Goal: Task Accomplishment & Management: Use online tool/utility

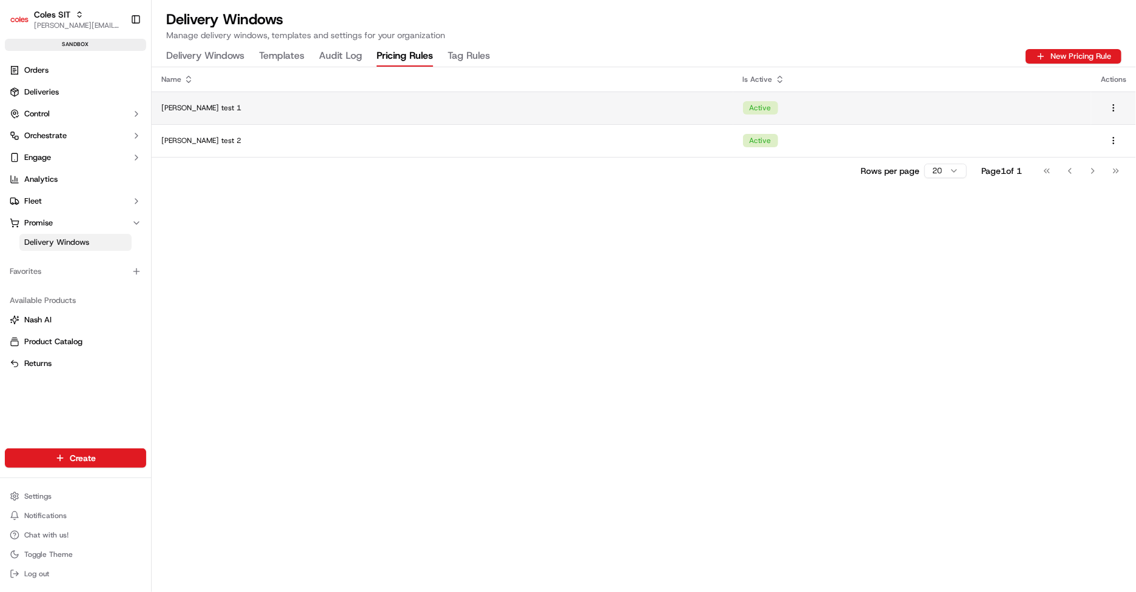
click at [279, 110] on div "Jerry test 1" at bounding box center [442, 108] width 562 height 10
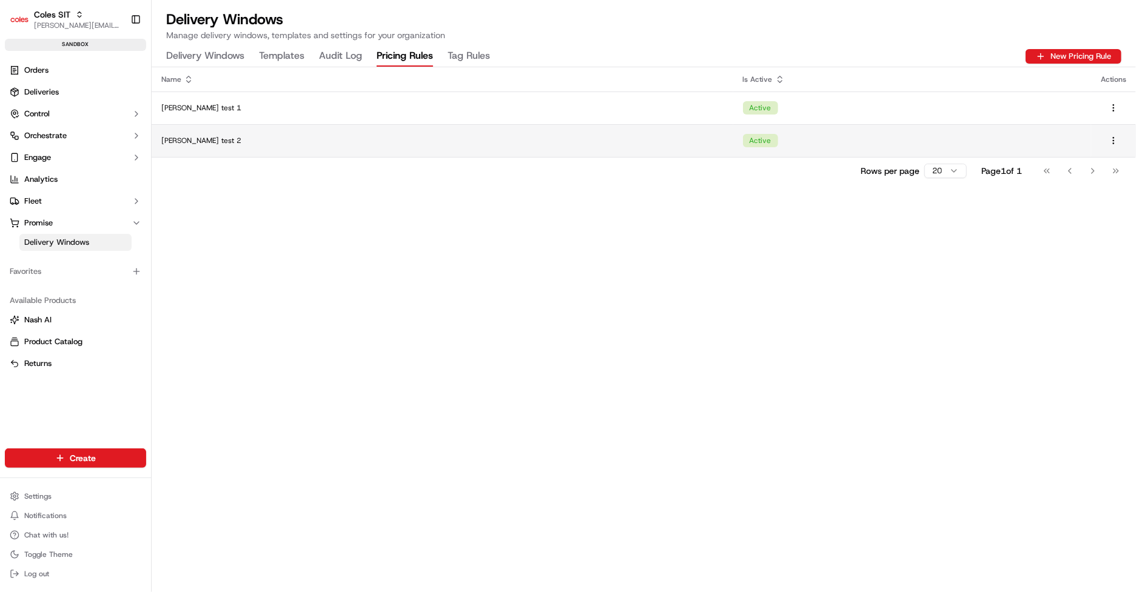
click at [554, 149] on td "Jerry test 2" at bounding box center [443, 140] width 582 height 33
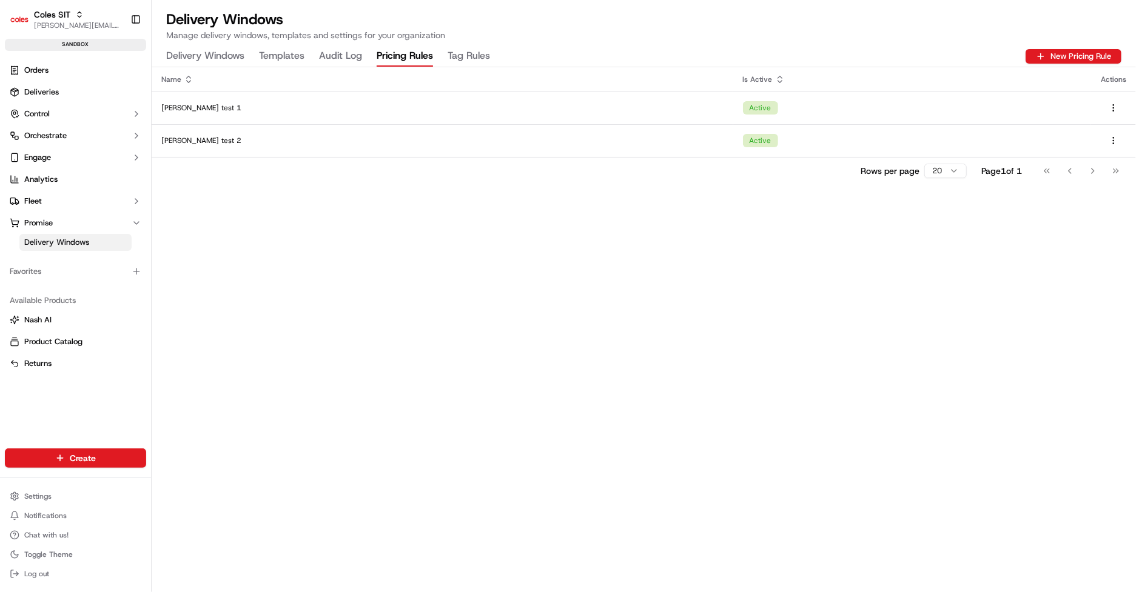
click at [463, 52] on Rules "Tag Rules" at bounding box center [468, 56] width 42 height 21
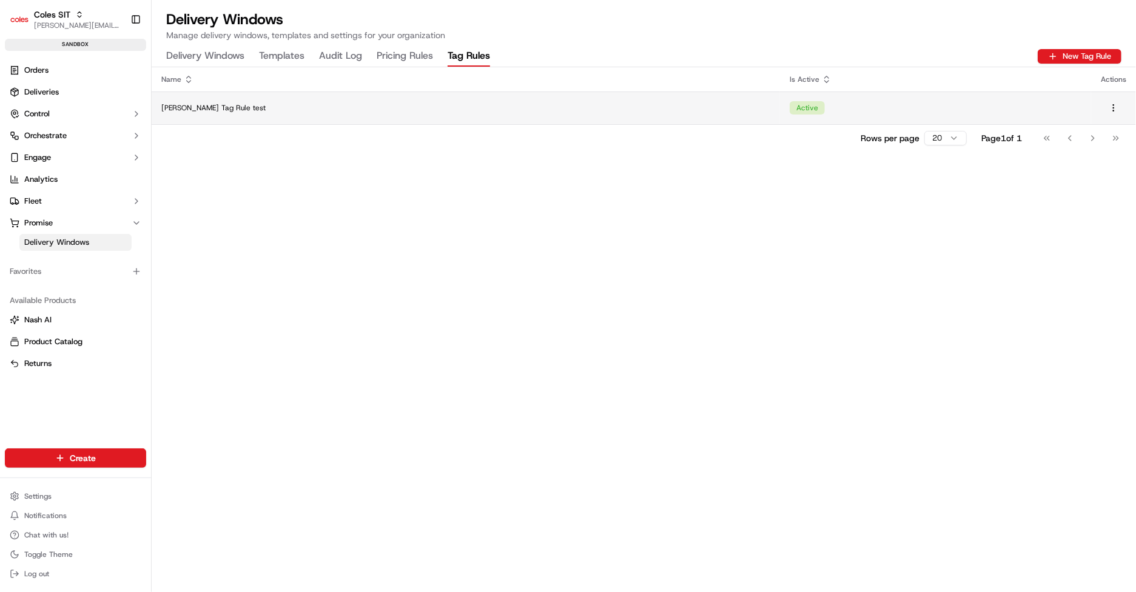
click at [441, 93] on td "Jerry Tag Rule test" at bounding box center [466, 108] width 628 height 33
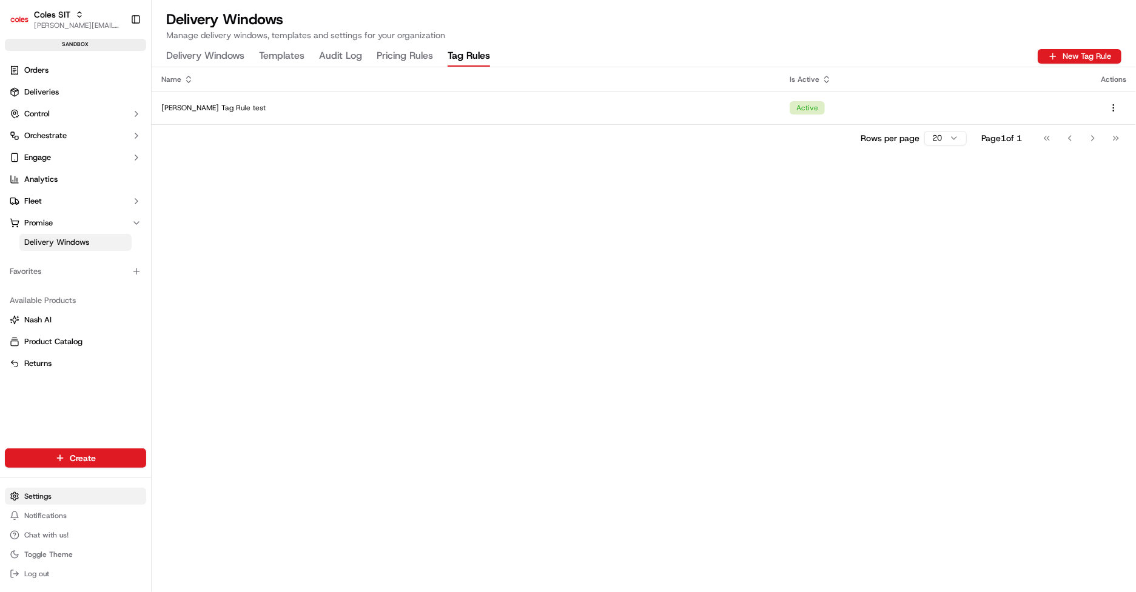
click at [56, 495] on html "Coles SIT jerry@usenash.com Toggle Sidebar sandbox Orders Deliveries Control Or…" at bounding box center [568, 296] width 1136 height 592
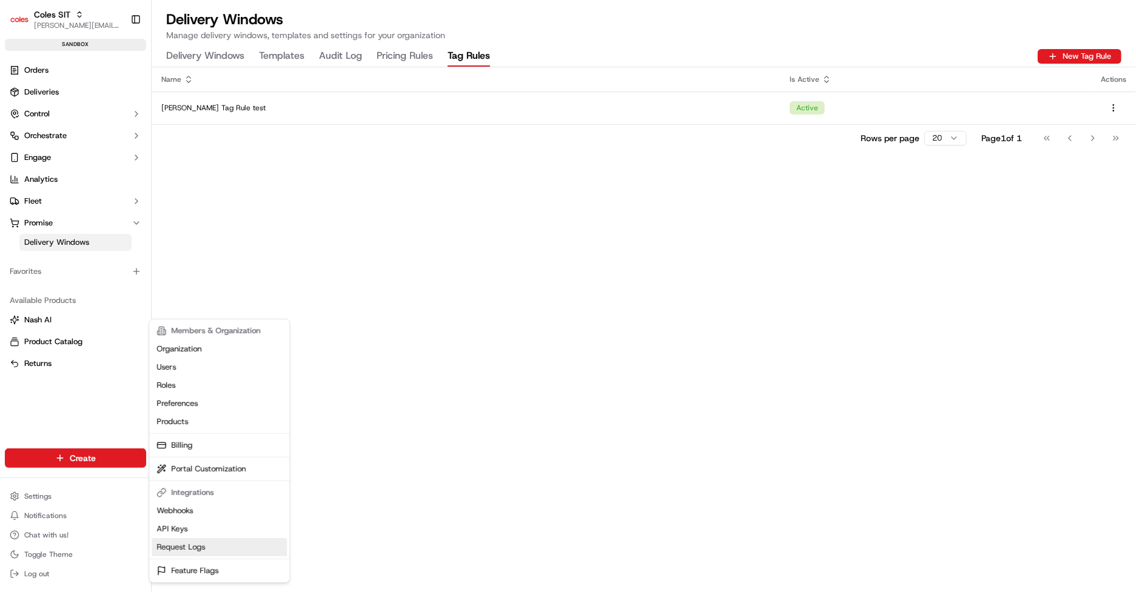
click at [196, 550] on link "Request Logs" at bounding box center [219, 547] width 135 height 18
